Goal: Task Accomplishment & Management: Manage account settings

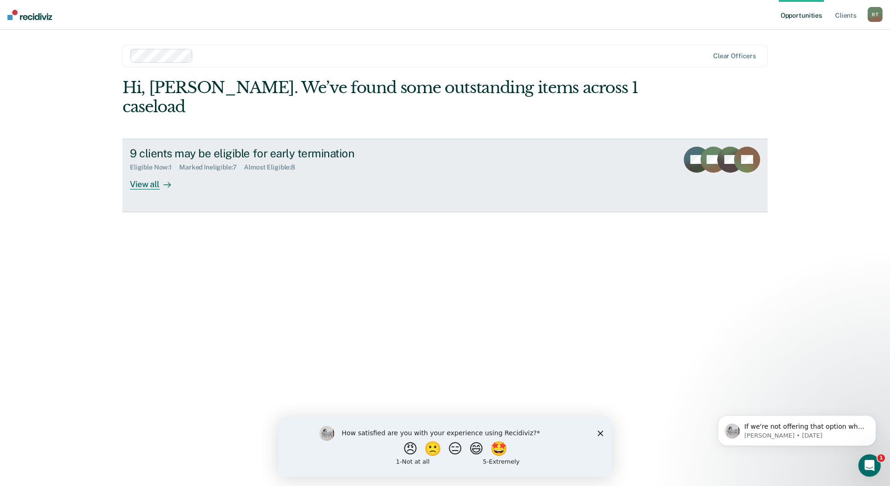
click at [360, 162] on div "9 clients may be eligible for early termination Eligible Now : 1 Marked Ineligi…" at bounding box center [304, 168] width 349 height 43
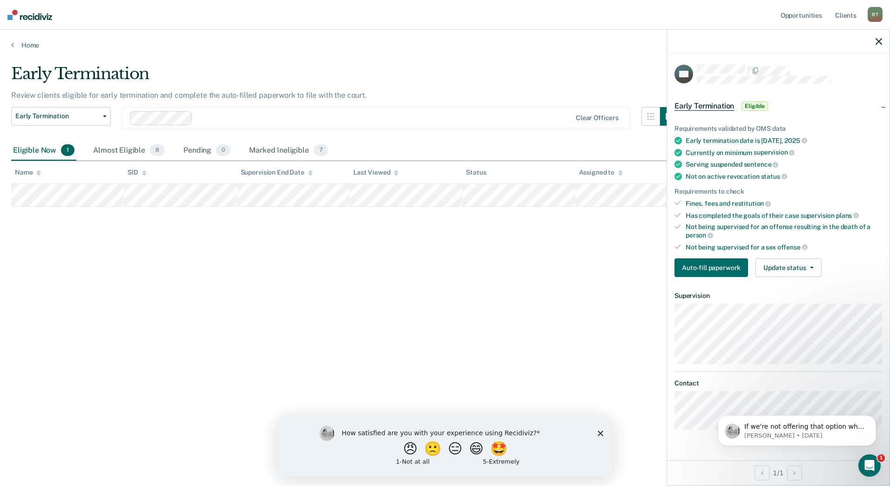
click at [577, 225] on div "Early Termination Review clients eligible for early termination and complete th…" at bounding box center [444, 240] width 867 height 352
click at [257, 149] on div "Marked Ineligible 7" at bounding box center [288, 151] width 83 height 20
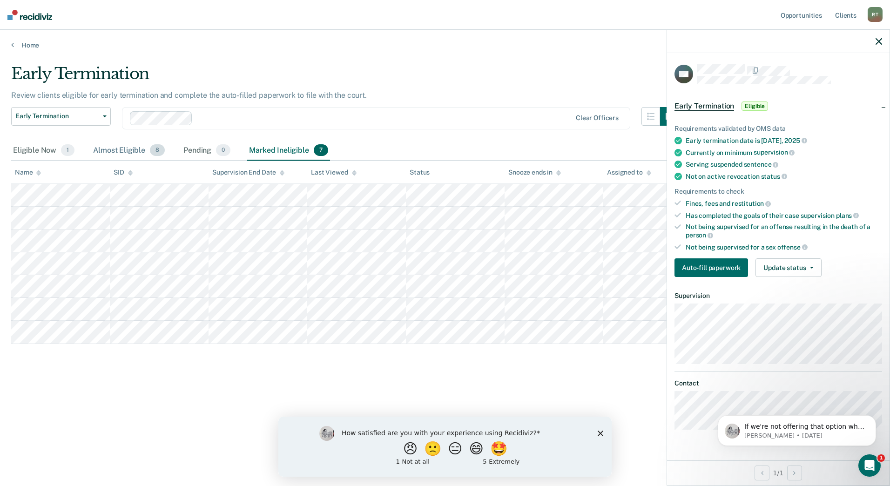
click at [100, 146] on div "Almost Eligible 8" at bounding box center [128, 151] width 75 height 20
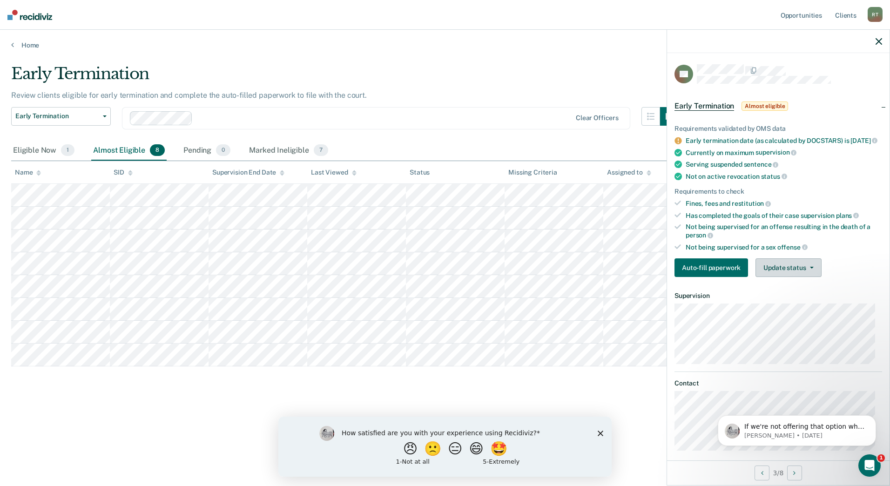
click at [801, 275] on button "Update status" at bounding box center [788, 267] width 66 height 19
click at [799, 309] on button "Mark Ineligible" at bounding box center [800, 304] width 90 height 15
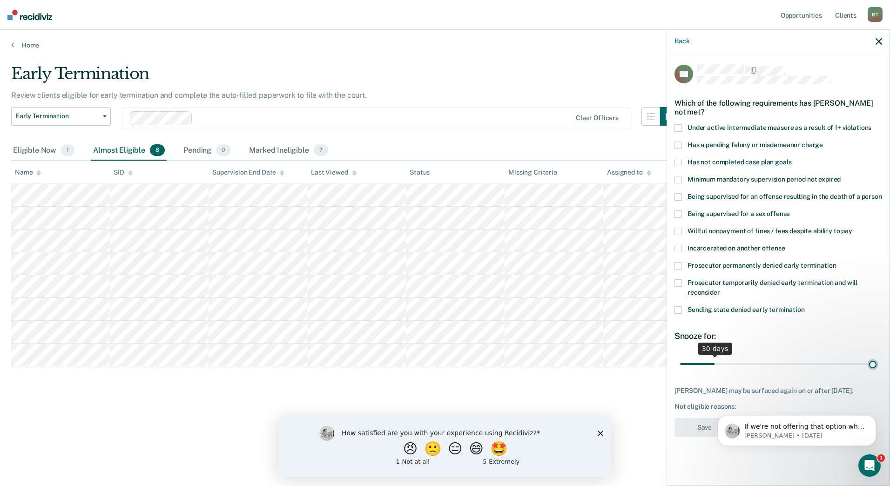
type input "180"
click at [872, 361] on input "range" at bounding box center [778, 363] width 196 height 16
drag, startPoint x: 872, startPoint y: 362, endPoint x: 877, endPoint y: 362, distance: 4.7
click at [876, 362] on input "range" at bounding box center [778, 363] width 196 height 16
click at [679, 143] on span at bounding box center [677, 144] width 7 height 7
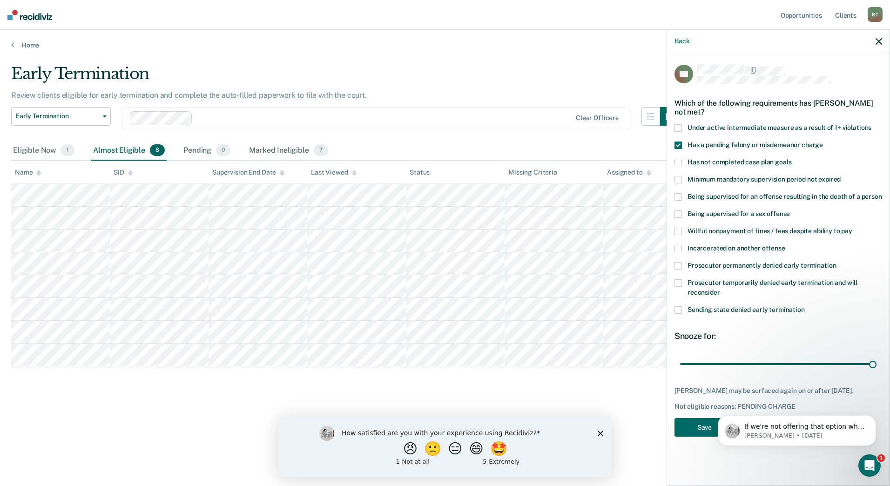
click at [677, 126] on span at bounding box center [677, 127] width 7 height 7
click at [680, 125] on span at bounding box center [677, 127] width 7 height 7
click at [678, 141] on span at bounding box center [677, 144] width 7 height 7
click at [677, 159] on span at bounding box center [677, 162] width 7 height 7
click at [873, 417] on icon "Dismiss notification" at bounding box center [872, 417] width 3 height 3
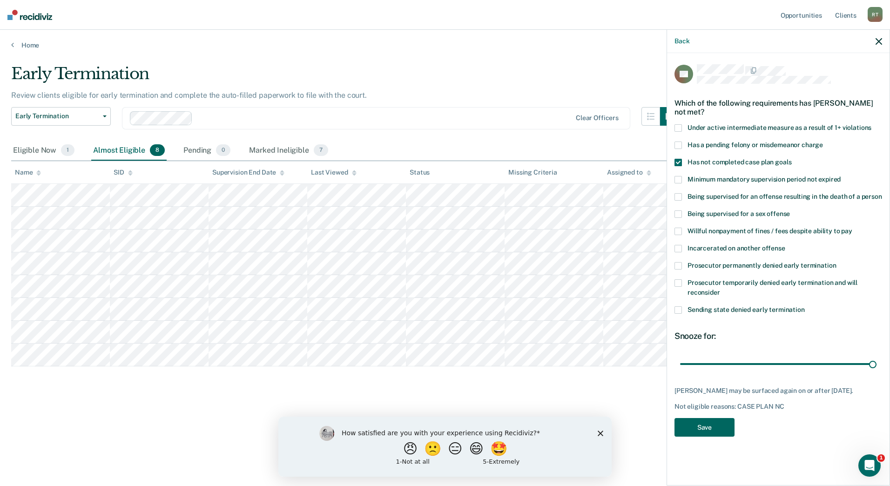
click at [715, 430] on button "Save" at bounding box center [704, 427] width 60 height 19
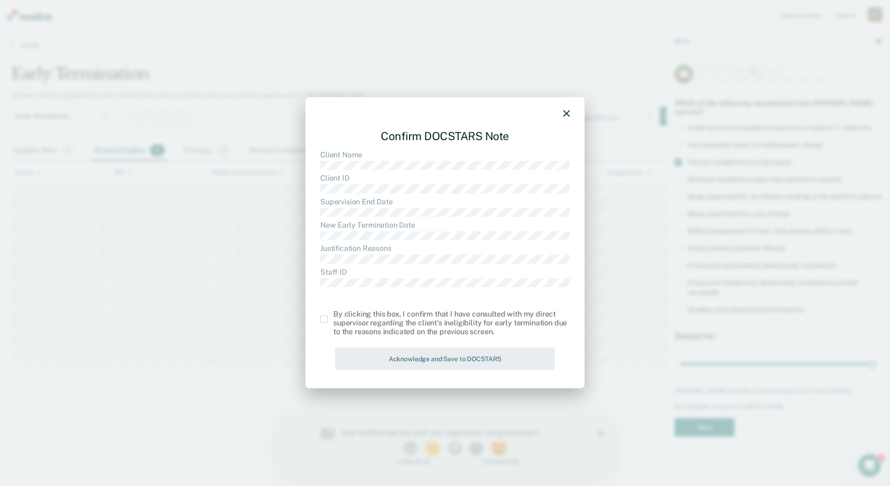
click at [324, 319] on span at bounding box center [323, 318] width 7 height 7
click at [333, 315] on input "checkbox" at bounding box center [333, 315] width 0 height 0
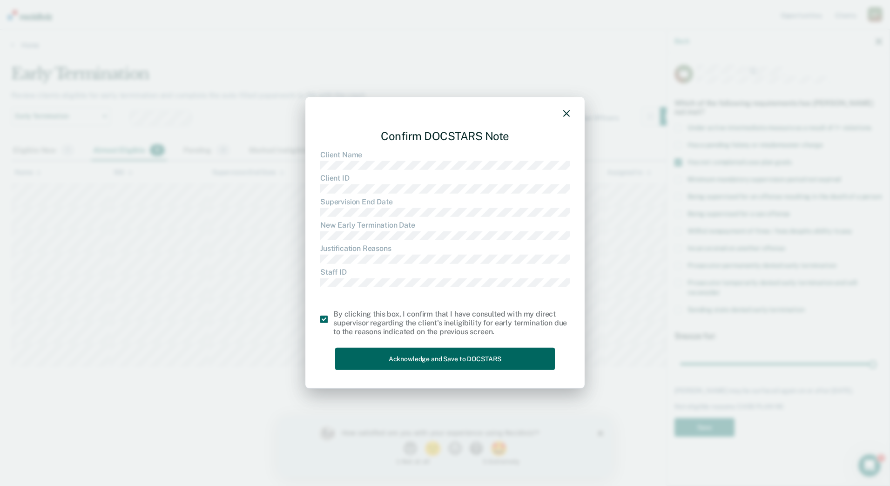
click at [422, 359] on button "Acknowledge and Save to DOCSTARS" at bounding box center [445, 358] width 220 height 23
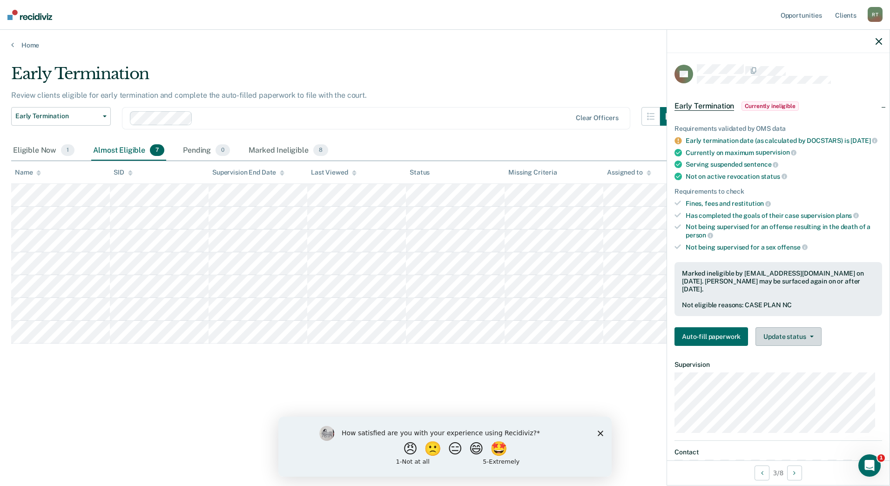
click at [786, 346] on button "Update status" at bounding box center [788, 336] width 66 height 19
click at [96, 148] on div "Almost Eligible 7" at bounding box center [128, 151] width 75 height 20
click at [198, 148] on div "Pending 0" at bounding box center [206, 151] width 51 height 20
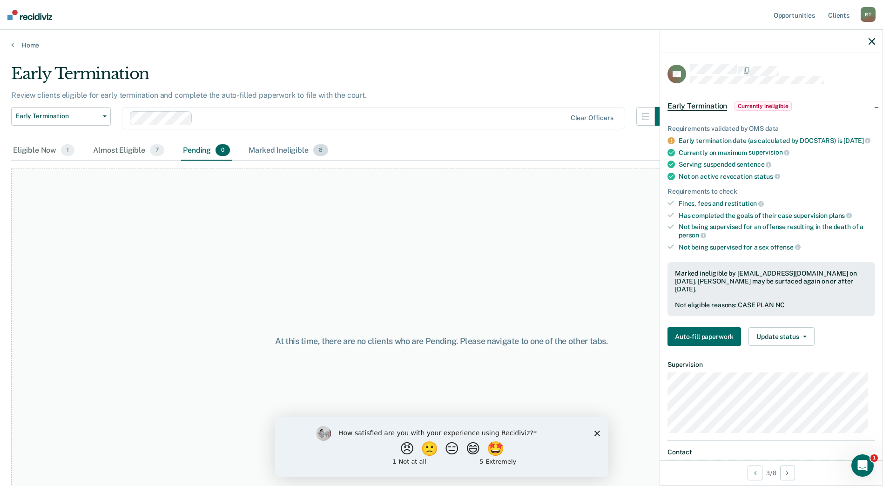
click at [273, 149] on div "Marked Ineligible 8" at bounding box center [288, 151] width 83 height 20
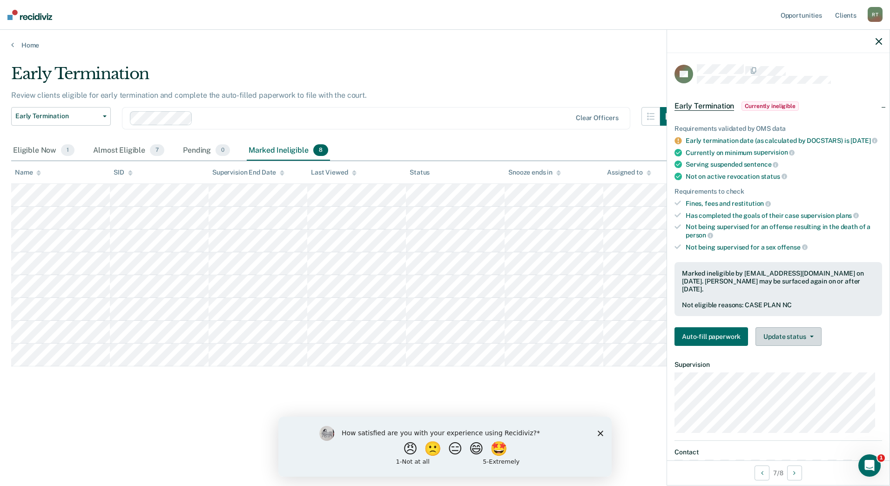
click at [782, 337] on button "Update status" at bounding box center [788, 336] width 66 height 19
click at [787, 373] on button "Update Ineligibility" at bounding box center [800, 373] width 90 height 15
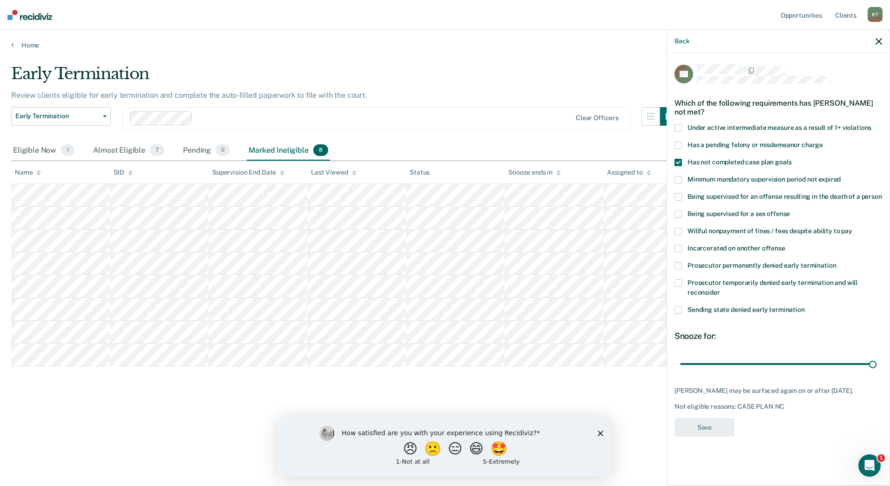
click at [681, 265] on span at bounding box center [677, 265] width 7 height 7
click at [716, 424] on button "Save" at bounding box center [704, 427] width 60 height 19
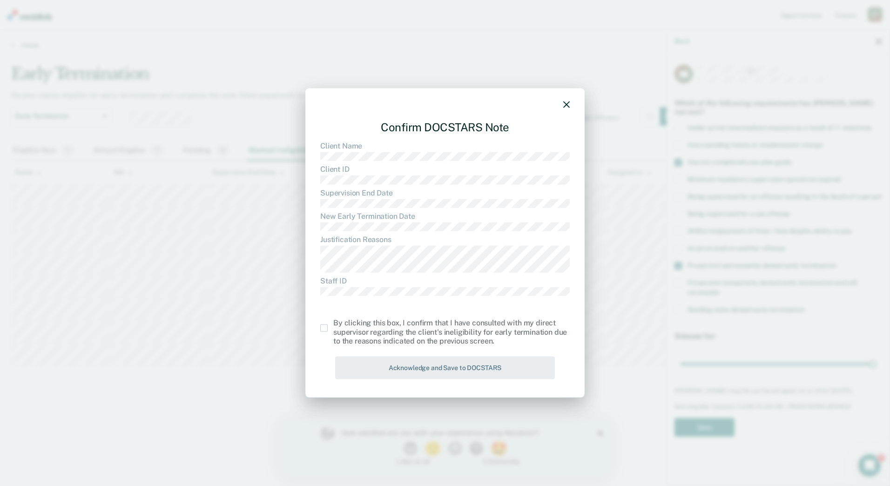
click at [324, 328] on span at bounding box center [323, 327] width 7 height 7
click at [333, 324] on input "checkbox" at bounding box center [333, 324] width 0 height 0
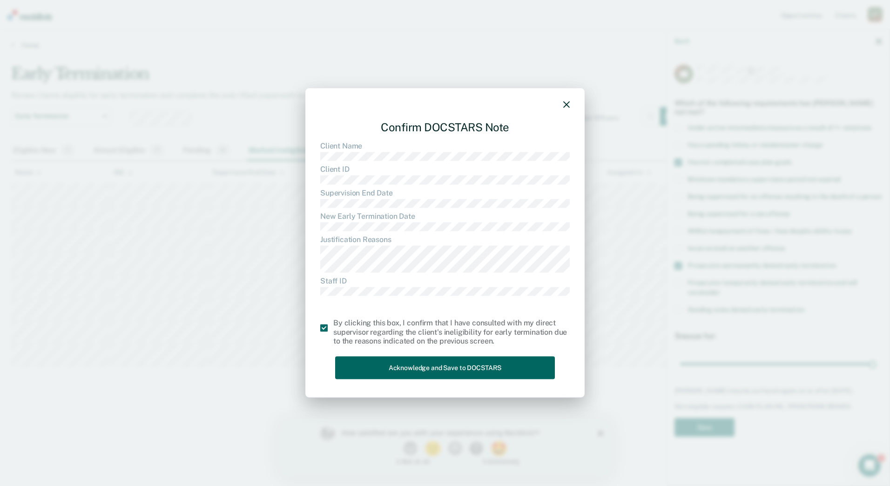
click at [406, 367] on button "Acknowledge and Save to DOCSTARS" at bounding box center [445, 367] width 220 height 23
